Goal: Task Accomplishment & Management: Complete application form

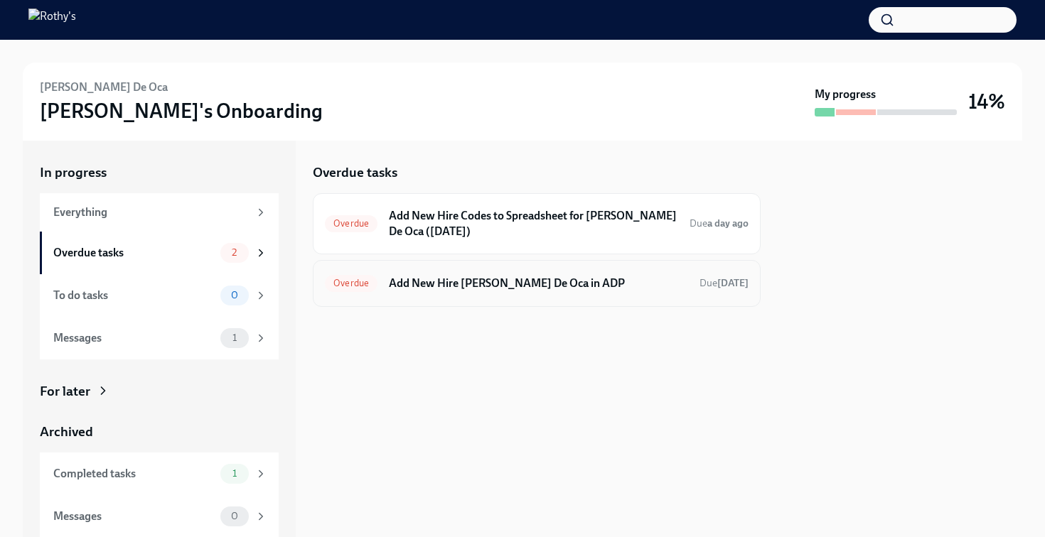
click at [428, 298] on div "Overdue Add New Hire [PERSON_NAME] De Oca in ADP Due [DATE]" at bounding box center [537, 283] width 448 height 47
click at [491, 283] on h6 "Add New Hire [PERSON_NAME] De Oca in ADP" at bounding box center [538, 284] width 299 height 16
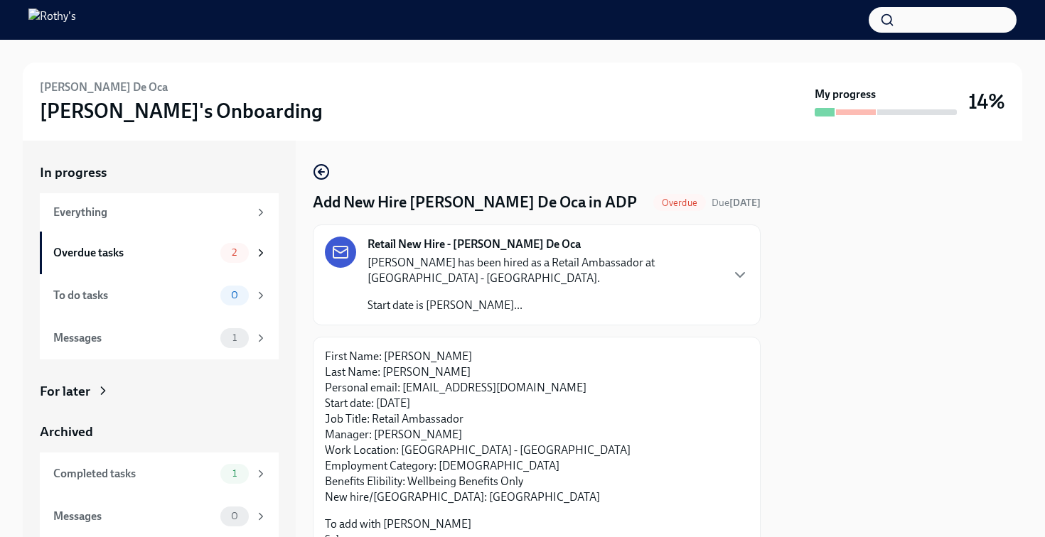
scroll to position [132, 0]
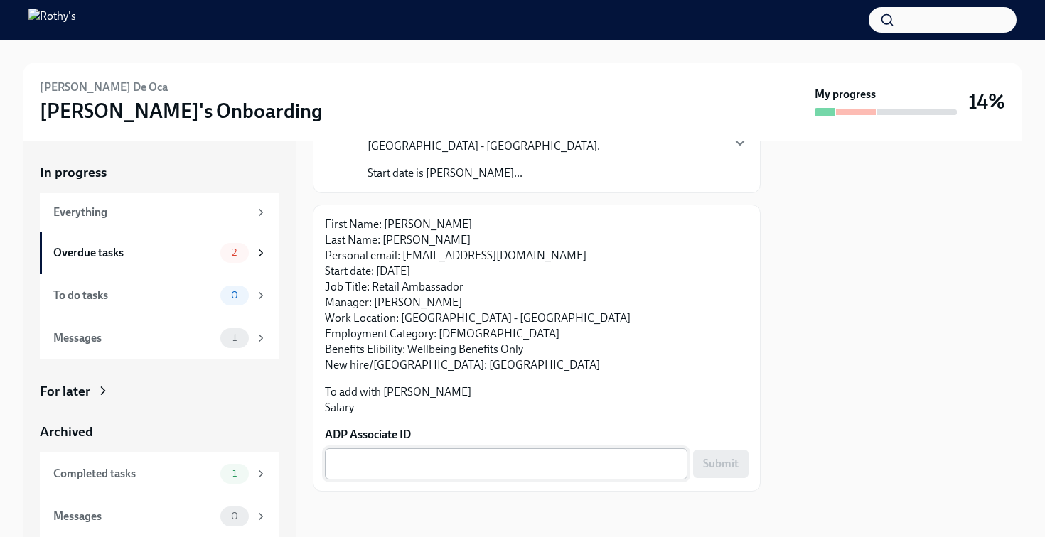
click at [398, 465] on textarea "ADP Associate ID" at bounding box center [505, 464] width 345 height 17
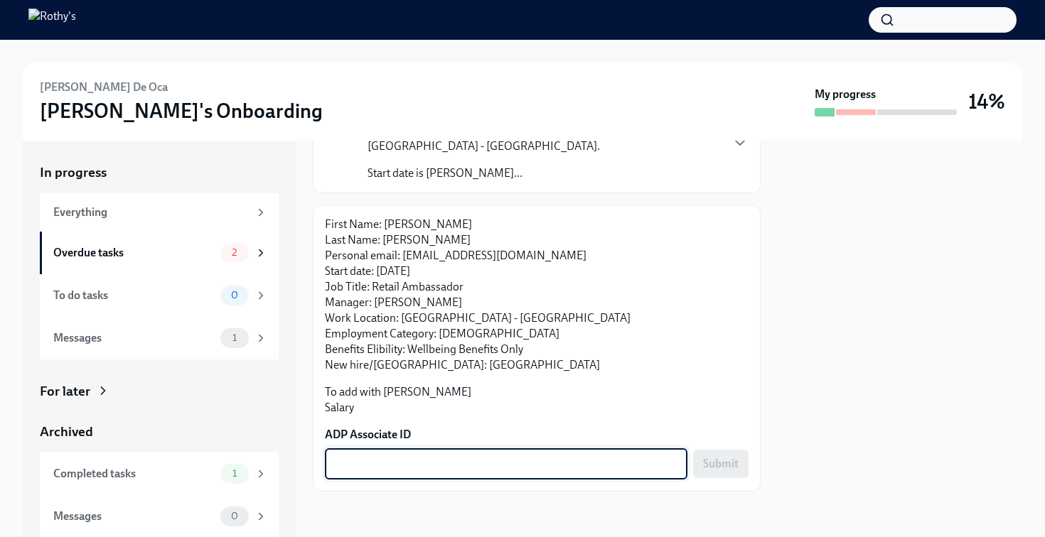
paste textarea "0VA1A0HL7"
type textarea "0VA1A0HL7"
click at [738, 471] on button "Submit" at bounding box center [720, 464] width 55 height 28
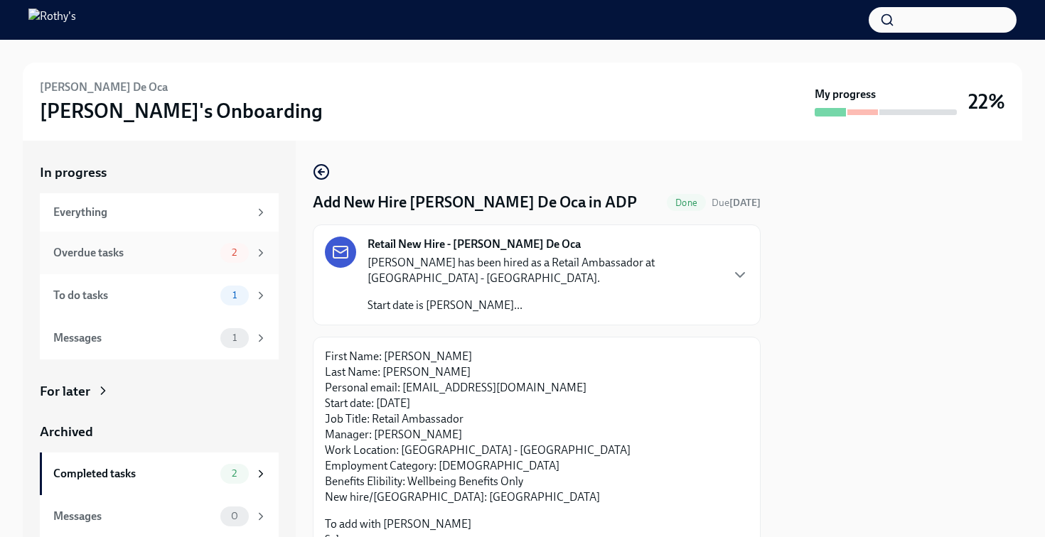
click at [172, 248] on div "Overdue tasks" at bounding box center [133, 253] width 161 height 16
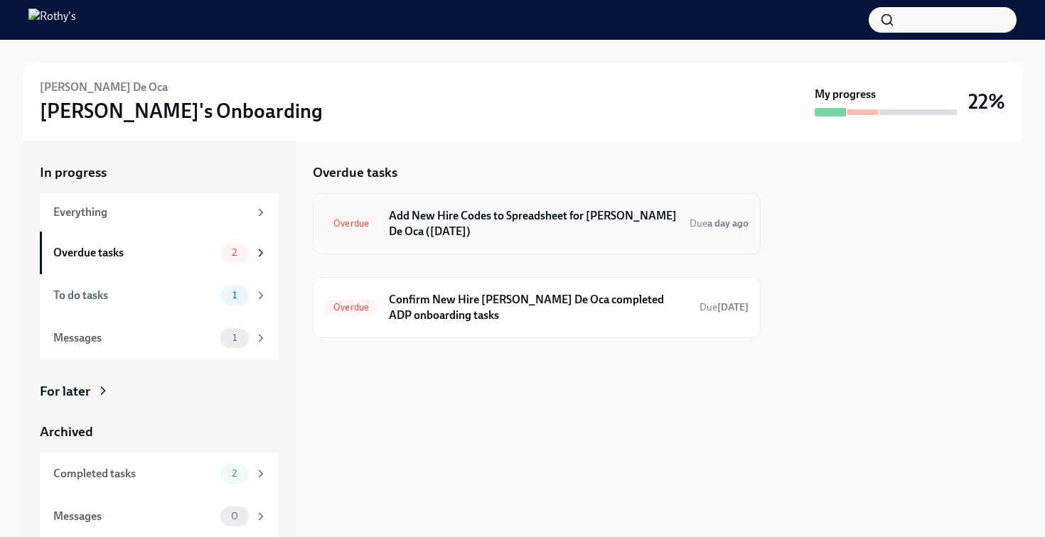
click at [463, 218] on h6 "Add New Hire Codes to Spreadsheet for [PERSON_NAME] De Oca ([DATE])" at bounding box center [533, 223] width 289 height 31
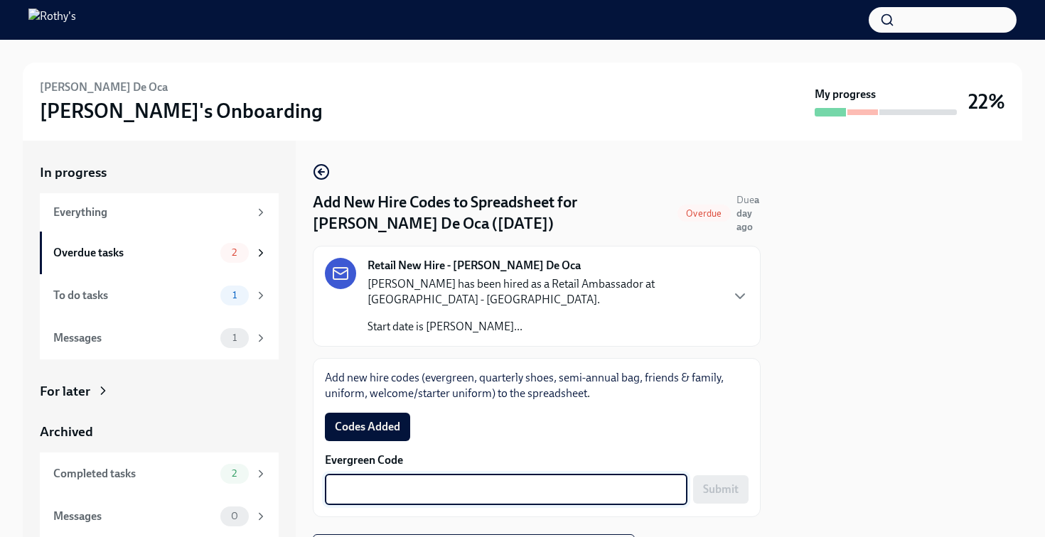
click at [449, 488] on textarea "Evergreen Code" at bounding box center [505, 489] width 345 height 17
paste textarea "E-FF-352857"
type textarea "E-FF-352857"
click at [714, 495] on span "Submit" at bounding box center [721, 490] width 36 height 14
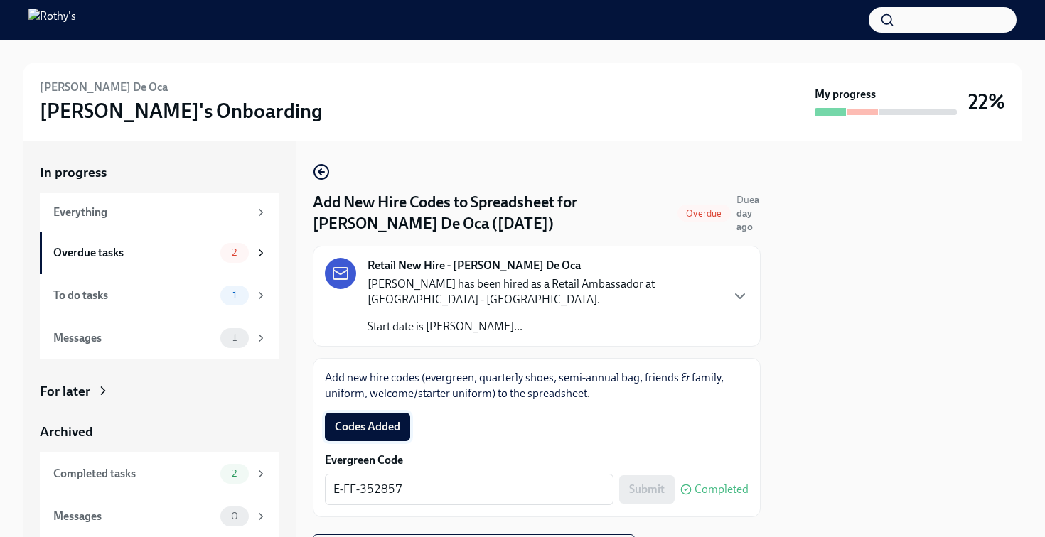
click at [367, 424] on span "Codes Added" at bounding box center [367, 427] width 65 height 14
